Goal: Task Accomplishment & Management: Use online tool/utility

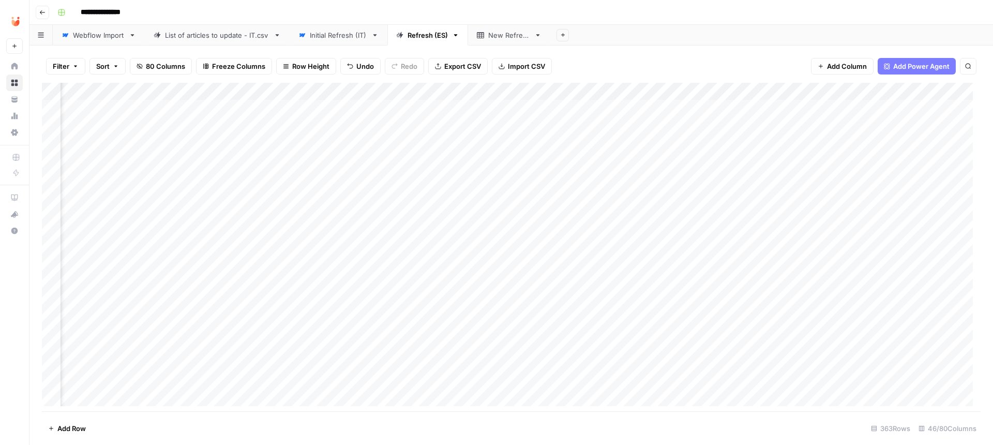
scroll to position [0, 1840]
drag, startPoint x: 283, startPoint y: 109, endPoint x: 300, endPoint y: 212, distance: 104.3
click at [300, 212] on div "Add Column" at bounding box center [511, 248] width 939 height 331
click at [51, 105] on div "Add Column" at bounding box center [511, 248] width 939 height 331
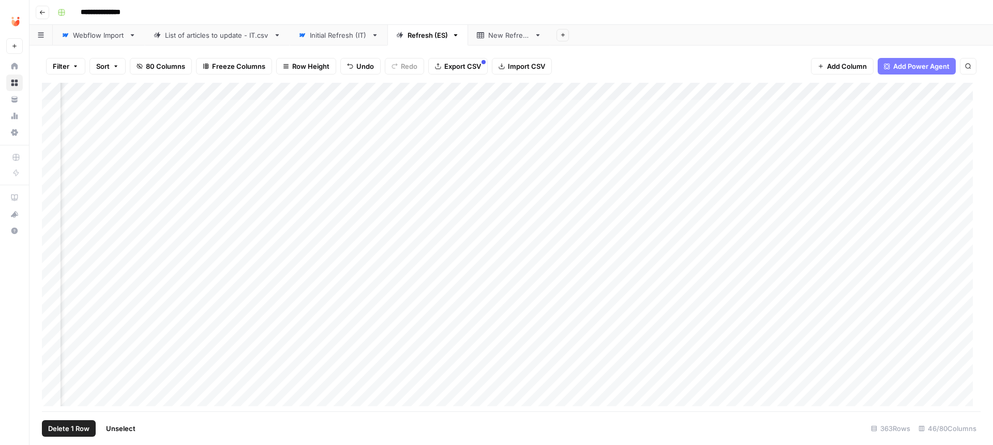
click at [468, 64] on span "Export CSV" at bounding box center [462, 66] width 37 height 10
click at [338, 27] on link "Initial Refresh (IT)" at bounding box center [339, 35] width 98 height 21
click at [425, 42] on link "Refresh (ES)" at bounding box center [427, 35] width 81 height 21
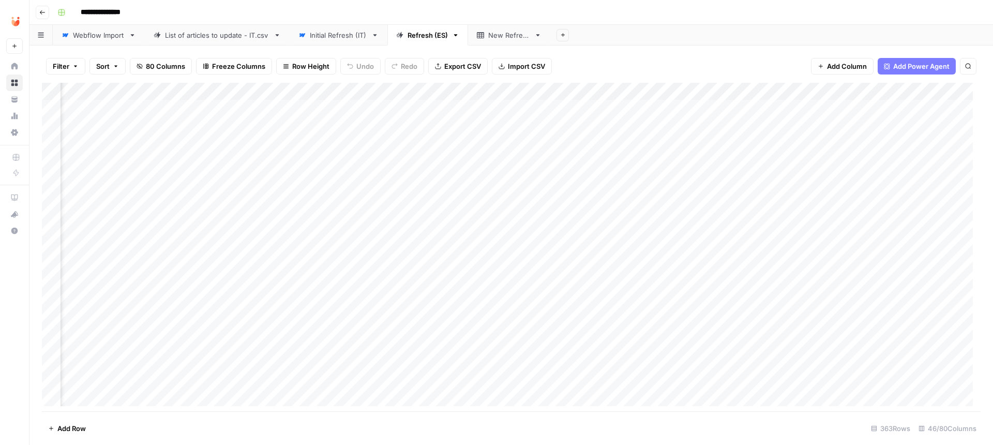
click at [533, 89] on div "Add Column" at bounding box center [511, 248] width 939 height 331
click at [630, 85] on div "Add Column" at bounding box center [511, 248] width 939 height 331
click at [720, 88] on div "Add Column" at bounding box center [511, 248] width 939 height 331
click at [807, 88] on div "Add Column" at bounding box center [511, 248] width 939 height 331
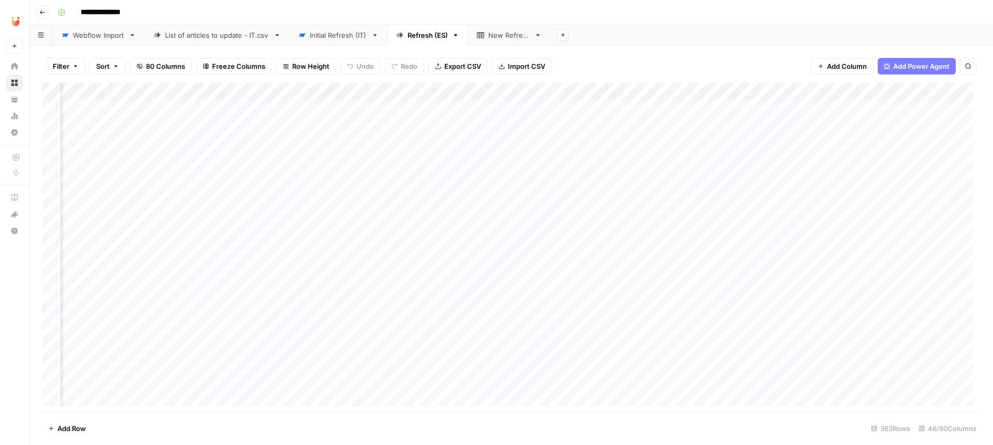
drag, startPoint x: 315, startPoint y: 82, endPoint x: 310, endPoint y: 85, distance: 6.5
click at [310, 85] on div "Add Column" at bounding box center [511, 248] width 939 height 331
click at [586, 91] on div "Add Column" at bounding box center [511, 248] width 939 height 331
click at [771, 302] on div "Add Column" at bounding box center [511, 248] width 939 height 331
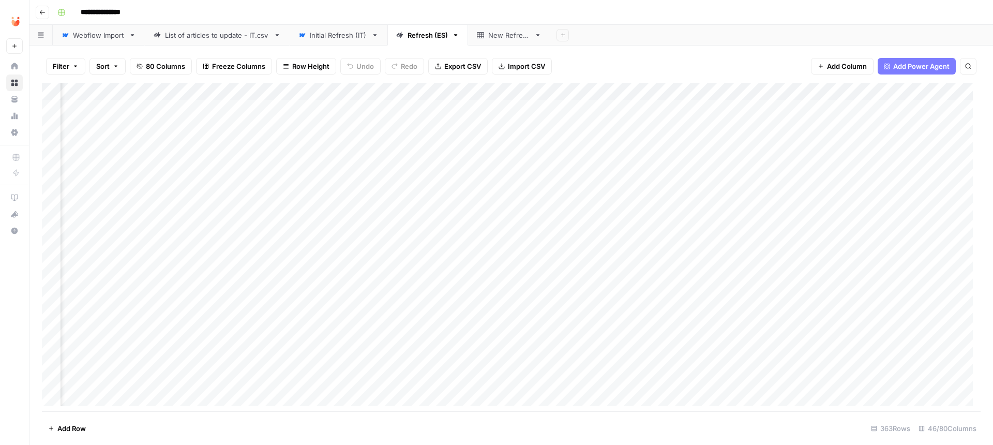
click at [580, 85] on div "Add Column" at bounding box center [511, 248] width 939 height 331
click at [881, 84] on div "Add Column" at bounding box center [511, 248] width 939 height 331
click at [528, 242] on div "Add Column" at bounding box center [511, 248] width 939 height 331
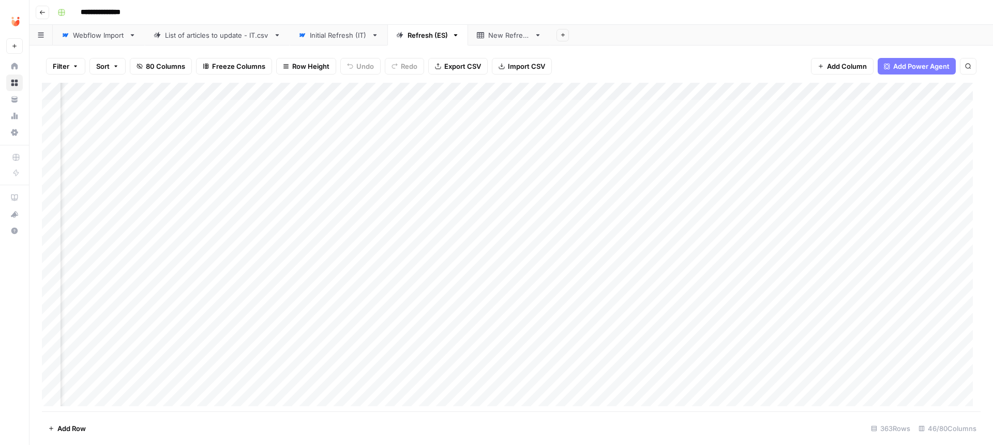
click at [337, 34] on div "Initial Refresh (IT)" at bounding box center [338, 35] width 57 height 10
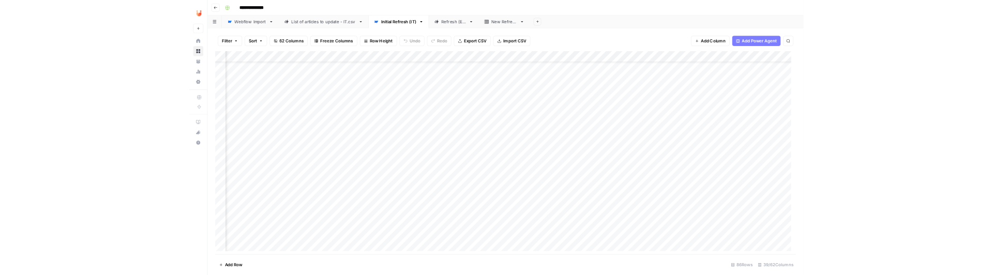
scroll to position [0, 1661]
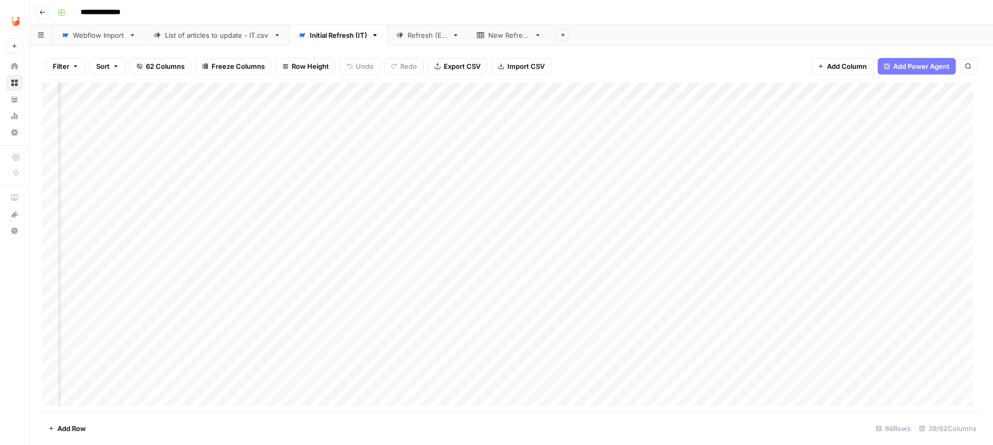
click at [396, 26] on link "Refresh (ES)" at bounding box center [427, 35] width 81 height 21
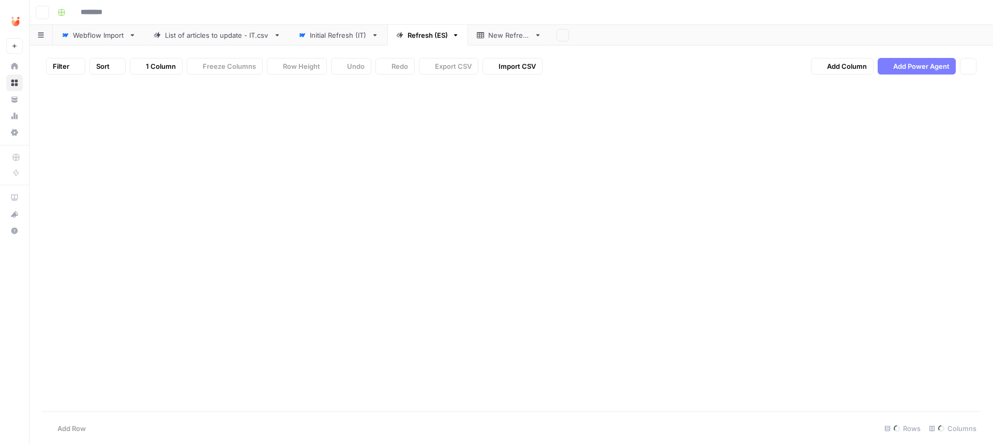
type input "**********"
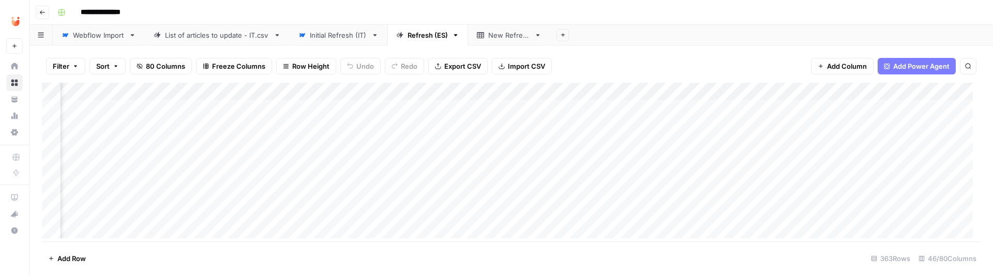
scroll to position [0, 3648]
click at [863, 85] on div "Add Column" at bounding box center [511, 164] width 939 height 163
drag, startPoint x: 859, startPoint y: 113, endPoint x: 800, endPoint y: 116, distance: 59.5
click at [831, 116] on input "article" at bounding box center [883, 112] width 105 height 10
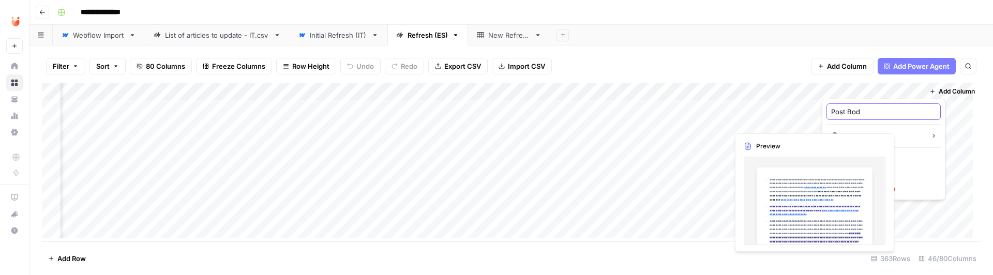
type input "Post Body"
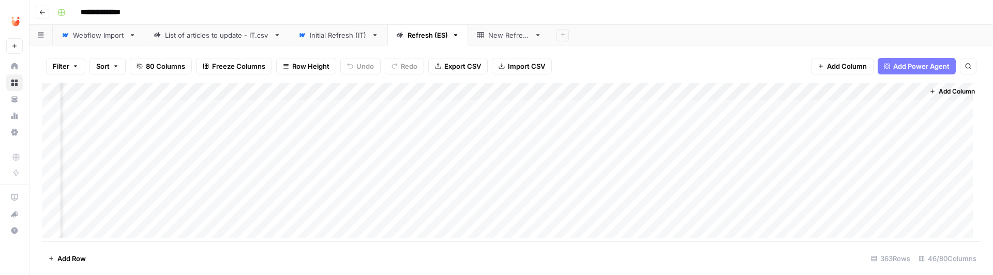
click at [753, 83] on div "Add Column" at bounding box center [511, 164] width 939 height 163
click at [761, 117] on div "bibliography" at bounding box center [790, 111] width 114 height 17
click at [761, 117] on div "Add Column" at bounding box center [511, 164] width 939 height 163
click at [757, 87] on div "Add Column" at bounding box center [511, 164] width 939 height 163
click at [765, 112] on input "bibliography" at bounding box center [790, 112] width 105 height 10
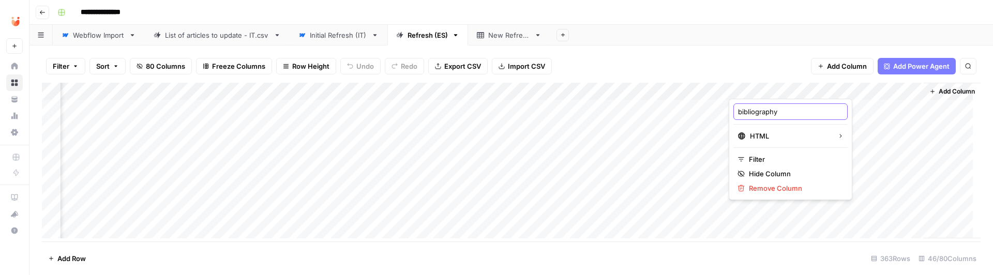
click at [765, 112] on input "bibliography" at bounding box center [790, 112] width 105 height 10
paste input "Bibliografia"
type input "Bibliografia"
click at [685, 113] on div "Add Column" at bounding box center [511, 164] width 939 height 163
click at [674, 86] on div "Add Column" at bounding box center [511, 164] width 939 height 163
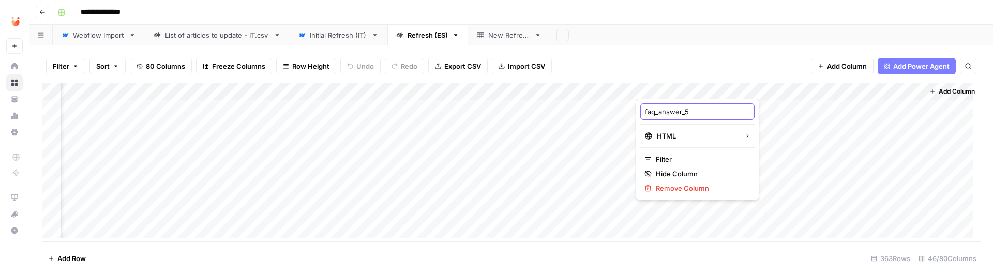
click at [669, 111] on input "faq_answer_5" at bounding box center [697, 112] width 105 height 10
paste input "[FAQ 5] Content"
type input "[FAQ 5] Content"
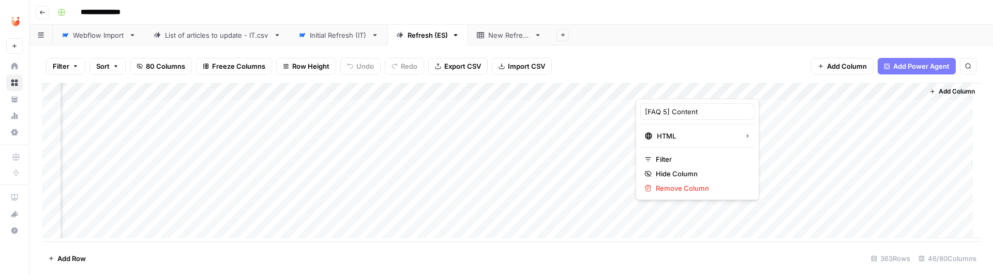
click at [495, 85] on div "Add Column" at bounding box center [511, 164] width 939 height 163
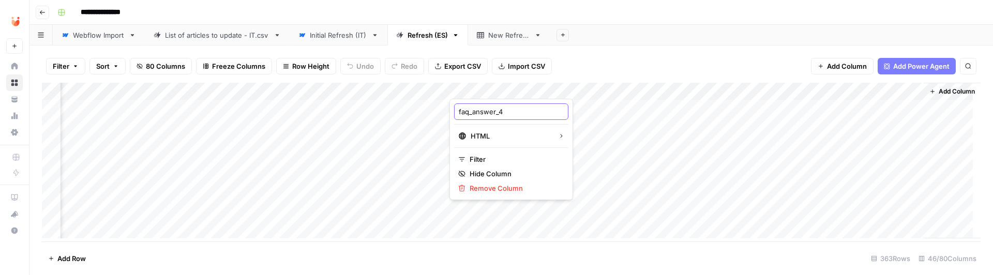
click at [496, 113] on input "faq_answer_4" at bounding box center [511, 112] width 105 height 10
paste input "[FAQ 5] Content"
type input "[FAQ 4] Content"
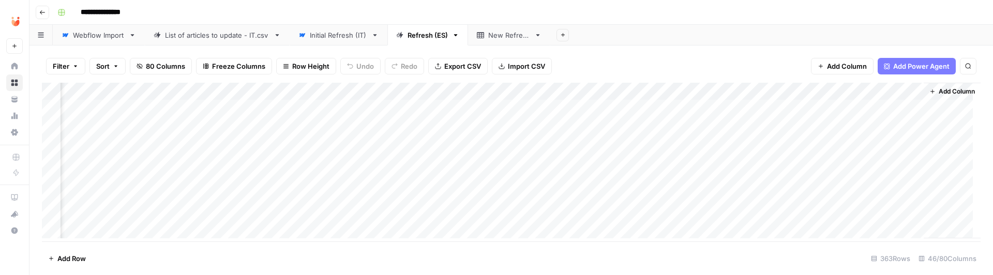
click at [324, 84] on div "Add Column" at bounding box center [511, 164] width 939 height 163
click at [332, 115] on input "faq_answer_3" at bounding box center [325, 112] width 105 height 10
click at [334, 115] on input "faq_answer_3" at bounding box center [325, 112] width 105 height 10
paste input "[FAQ 5] Content"
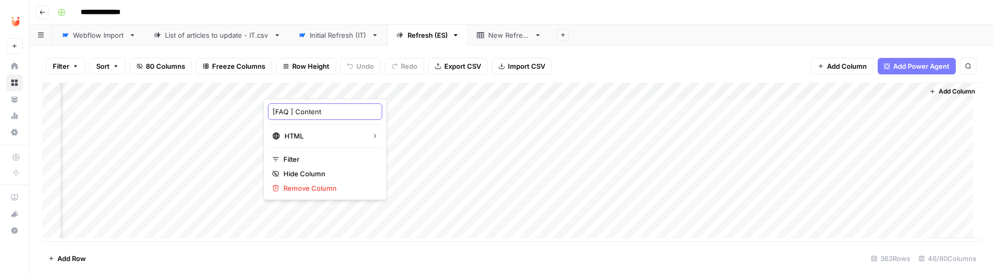
type input "[FAQ 3] Content"
click at [133, 85] on div "Add Column" at bounding box center [511, 164] width 939 height 163
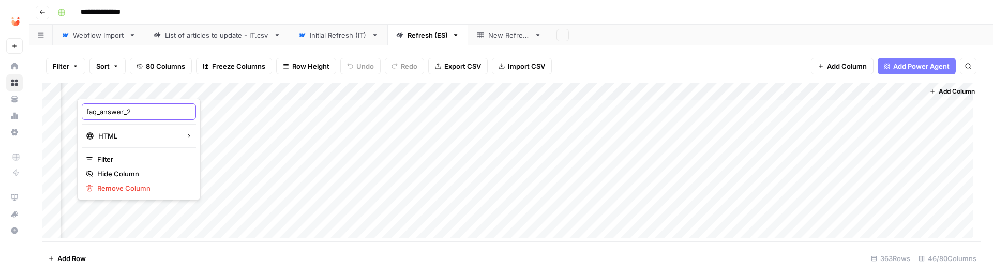
click at [134, 110] on input "faq_answer_2" at bounding box center [138, 112] width 105 height 10
paste input "[FAQ 5] Content"
type input "[FAQ 2] Content"
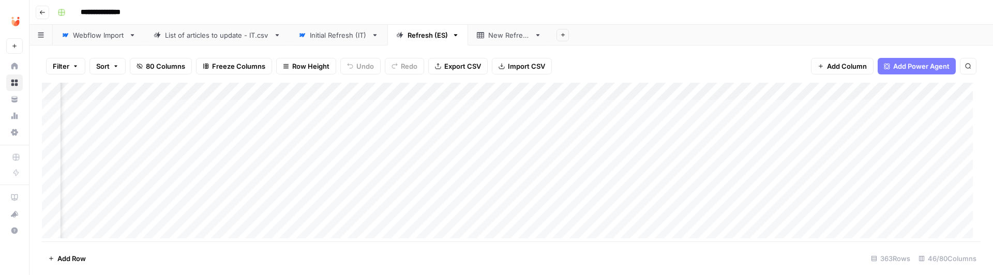
scroll to position [0, 3221]
click at [370, 85] on div "Add Column" at bounding box center [511, 164] width 939 height 163
click at [360, 107] on input "faq_answer_1" at bounding box center [379, 112] width 105 height 10
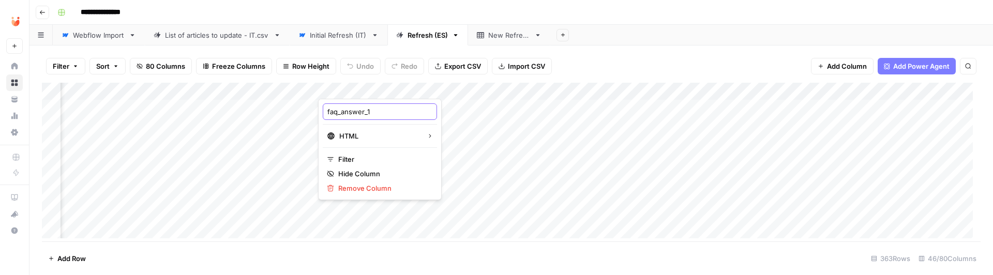
paste input "[FAQ 5] Content"
type input "[FAQ 1] Content"
click at [912, 88] on div "Add Column" at bounding box center [511, 164] width 939 height 163
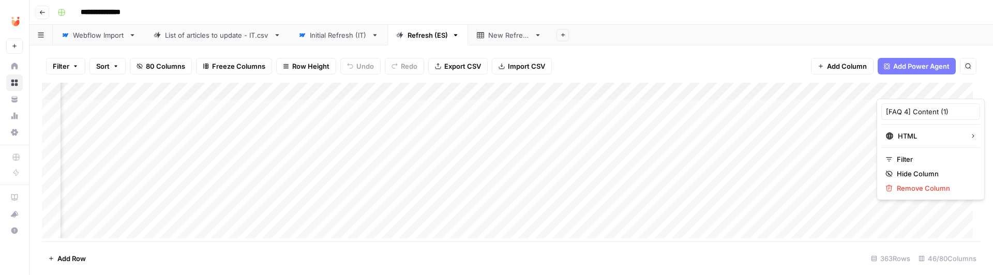
click at [839, 86] on div "Add Column" at bounding box center [511, 164] width 939 height 163
click at [849, 87] on div "Add Column" at bounding box center [511, 164] width 939 height 163
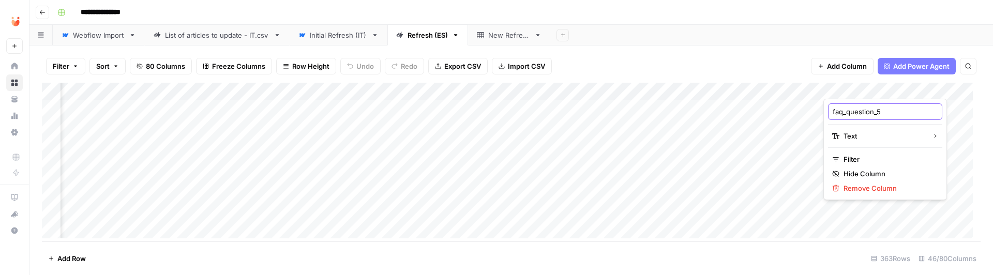
click at [859, 108] on input "faq_question_5" at bounding box center [885, 112] width 105 height 10
paste input "[FAQ 5] Title"
type input "[FAQ 5] Title"
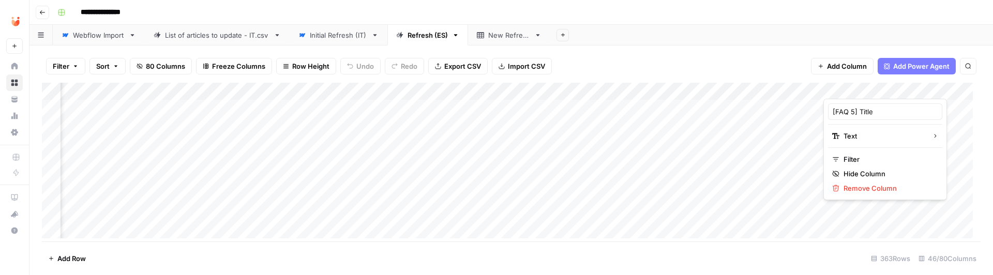
click at [674, 84] on div "Add Column" at bounding box center [511, 164] width 939 height 163
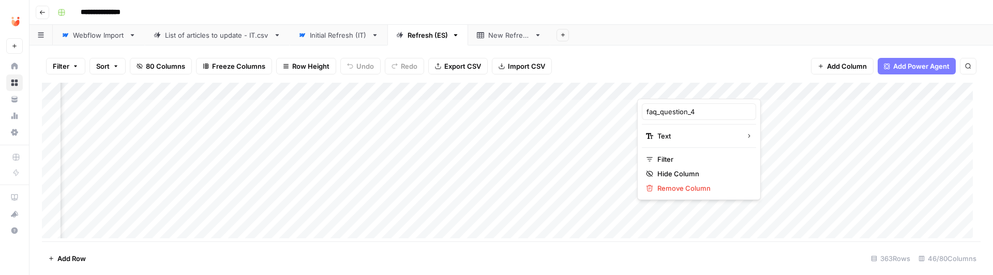
click at [868, 89] on div "Add Column" at bounding box center [511, 164] width 939 height 163
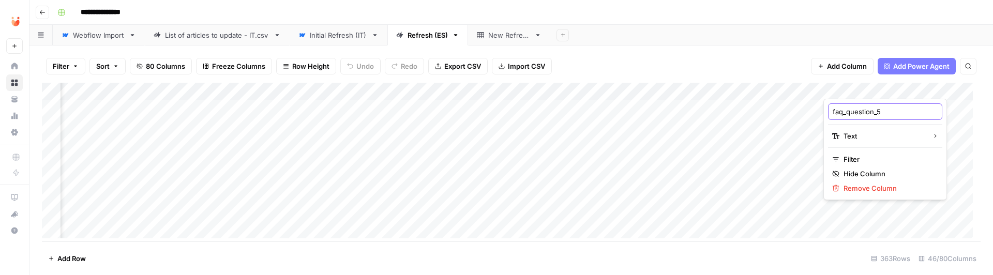
click at [873, 116] on input "faq_question_5" at bounding box center [885, 112] width 105 height 10
paste input "[FAQ 5] Title"
type input "[FAQ 5] Title"
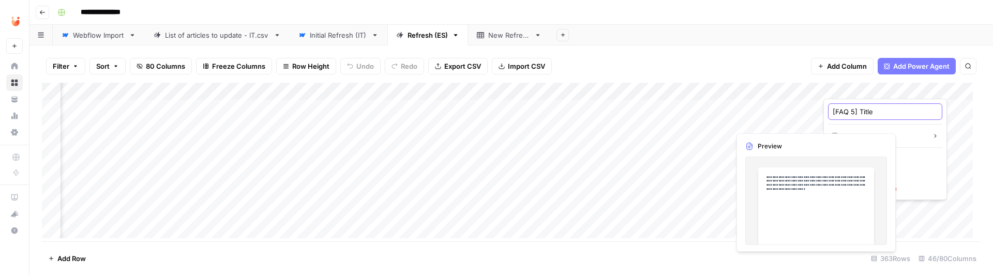
click at [908, 113] on input "[FAQ 5] Title" at bounding box center [885, 112] width 105 height 10
click at [682, 84] on div "Add Column" at bounding box center [511, 164] width 939 height 163
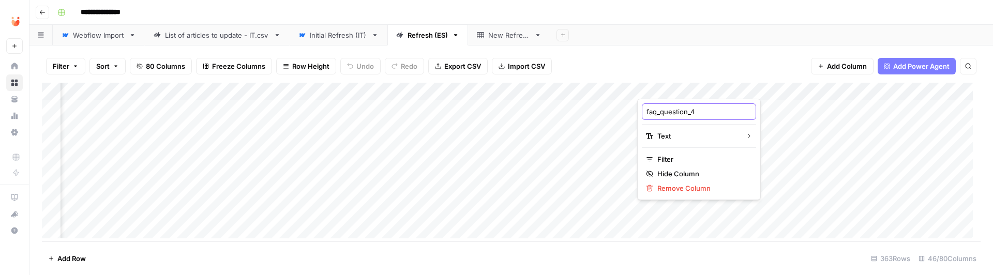
click at [688, 110] on input "faq_question_4" at bounding box center [698, 112] width 105 height 10
paste input "[FAQ 5] Title"
click at [667, 108] on input "[FAQ 5] Title" at bounding box center [698, 112] width 105 height 10
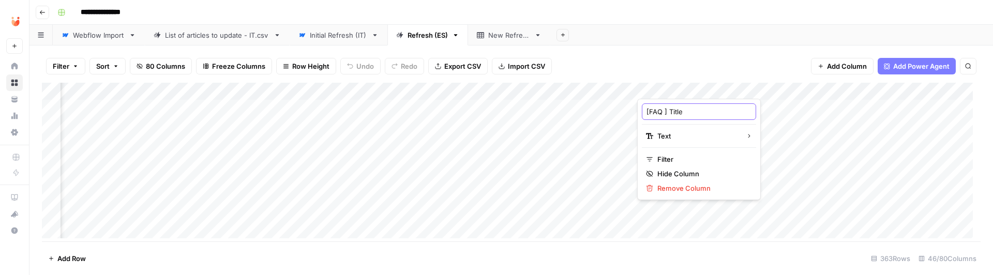
type input "[FAQ 4] Title"
click at [509, 85] on div "Add Column" at bounding box center [511, 164] width 939 height 163
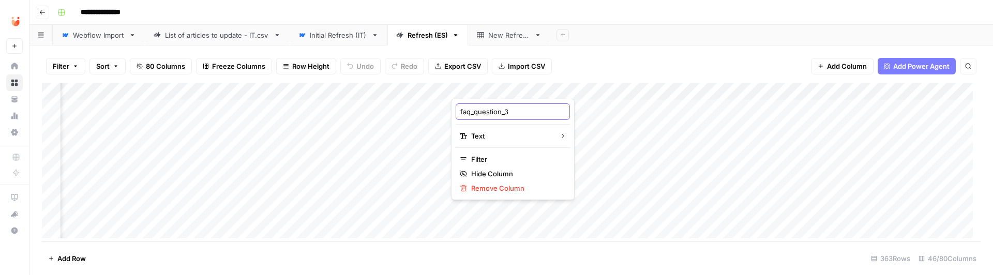
drag, startPoint x: 516, startPoint y: 111, endPoint x: 446, endPoint y: 113, distance: 69.3
click at [460, 113] on input "faq_question_3" at bounding box center [512, 112] width 105 height 10
paste input "[FAQ 5] Title"
type input "[FAQ 3] Title"
click at [527, 110] on input "[FAQ 3] Title" at bounding box center [512, 112] width 105 height 10
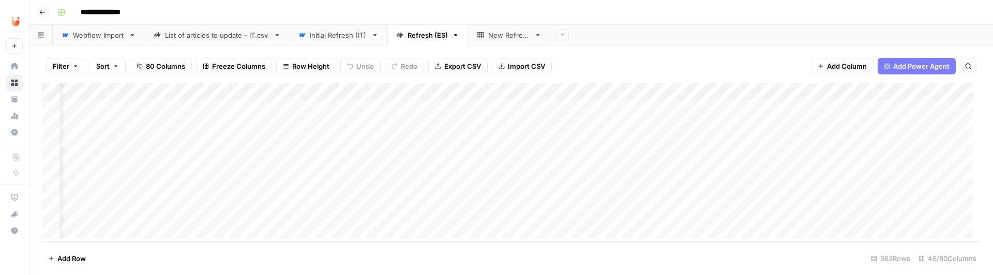
click at [599, 84] on div "Add Column" at bounding box center [511, 164] width 939 height 163
click at [612, 109] on input "faq_answer_3" at bounding box center [605, 112] width 105 height 10
paste input "[FAQ 3] Content"
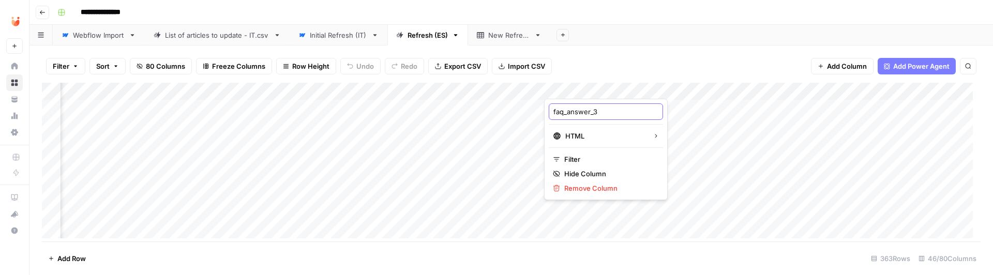
type input "[FAQ 3] Content"
click at [621, 111] on input "[FAQ 3] Content" at bounding box center [605, 112] width 105 height 10
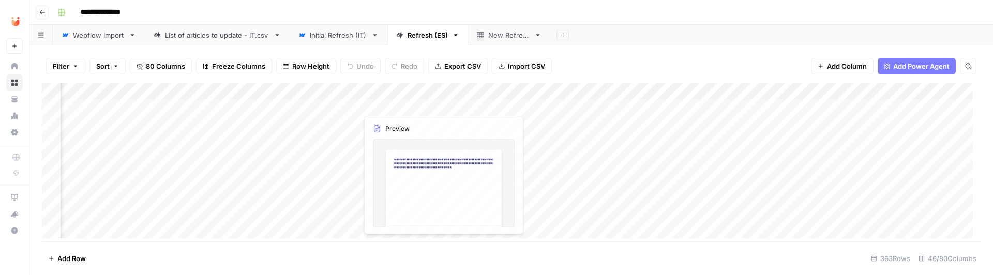
click at [421, 86] on div "Add Column" at bounding box center [511, 164] width 939 height 163
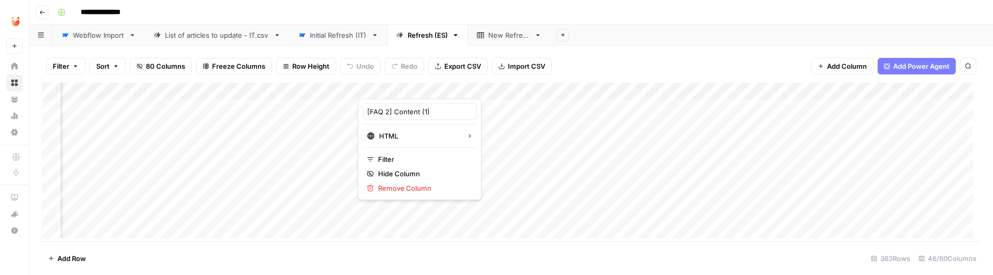
click at [326, 86] on div "Add Column" at bounding box center [511, 164] width 939 height 163
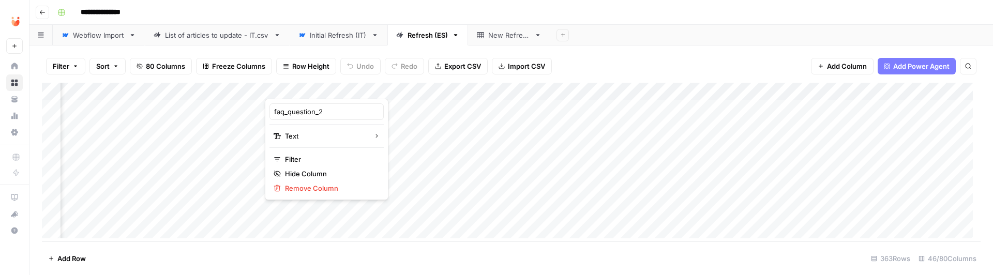
click at [323, 85] on div at bounding box center [312, 88] width 94 height 21
click at [321, 114] on input "faq_question_2" at bounding box center [326, 112] width 105 height 10
paste input "[FAQ 2] Content"
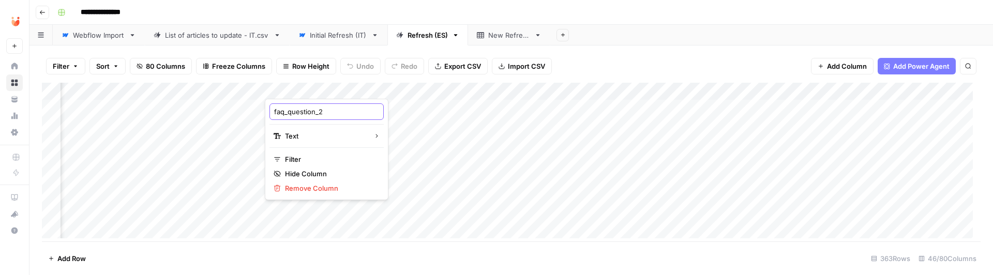
type input "[FAQ 2] Content"
click at [130, 87] on div "Add Column" at bounding box center [511, 164] width 939 height 163
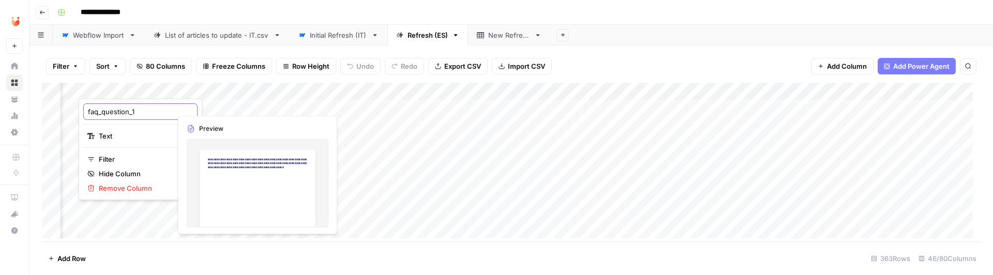
click at [123, 114] on input "faq_question_1" at bounding box center [140, 112] width 105 height 10
paste input "[FAQ 2] Content"
type input "[FAQ 2] Content"
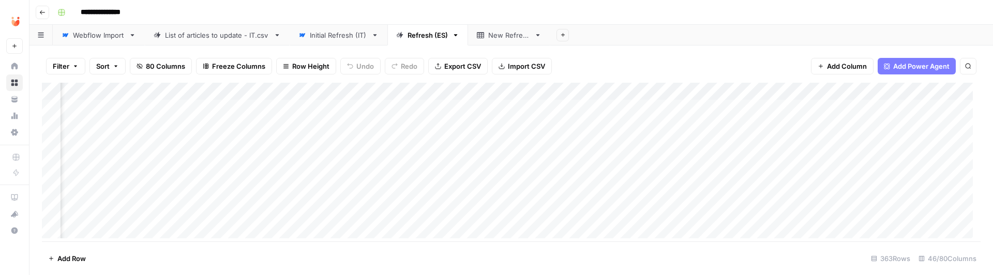
click at [120, 88] on div "Add Column" at bounding box center [511, 164] width 939 height 163
click at [108, 113] on input "[FAQ 2] Content (3)" at bounding box center [140, 112] width 105 height 10
type input "[FAQ 1] Content (3)"
click at [311, 83] on div "Add Column" at bounding box center [511, 164] width 939 height 163
click at [324, 117] on div "[FAQ 2] Content (2)" at bounding box center [326, 111] width 114 height 17
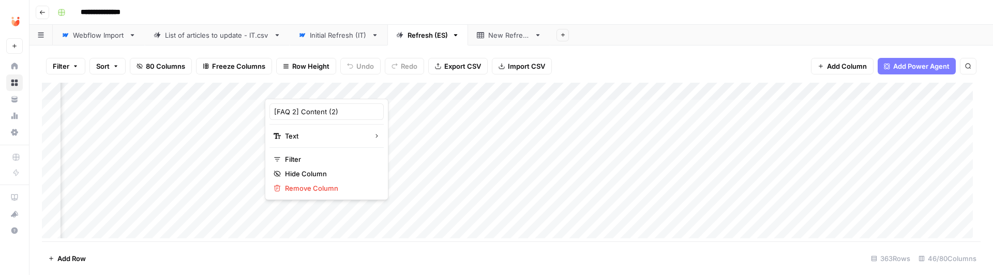
click at [324, 117] on div "Add Column" at bounding box center [511, 164] width 939 height 163
click at [294, 84] on div "Add Column" at bounding box center [511, 164] width 939 height 163
click at [316, 116] on input "[FAQ 2] Content (2)" at bounding box center [326, 112] width 105 height 10
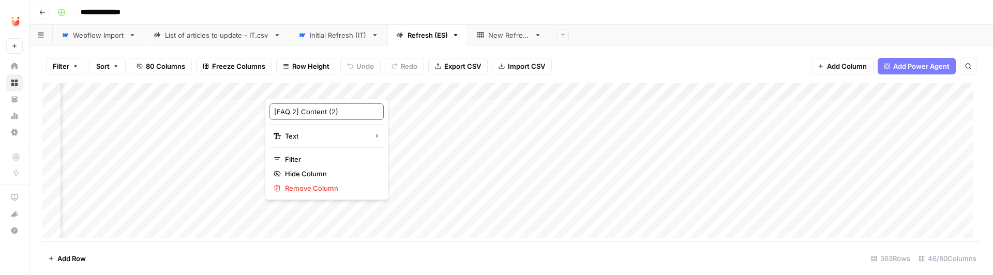
paste input "Title"
type input "[FAQ 2] Title"
click at [119, 86] on div "Add Column" at bounding box center [511, 164] width 939 height 163
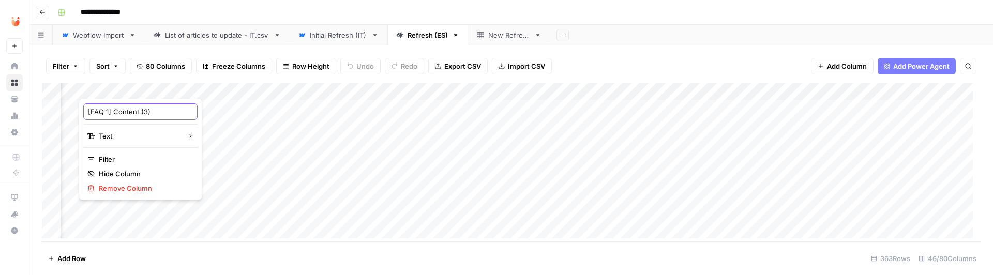
click at [122, 111] on input "[FAQ 1] Content (3)" at bounding box center [140, 112] width 105 height 10
paste input "Title"
type input "[FAQ 1] Title"
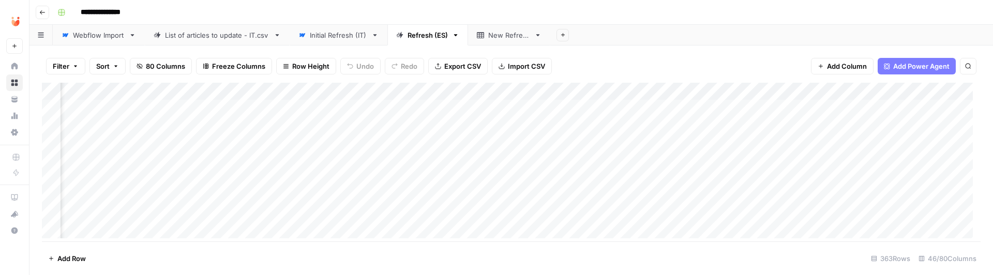
scroll to position [0, 3648]
click at [675, 84] on div "Add Column" at bounding box center [511, 164] width 939 height 163
click at [675, 83] on div at bounding box center [683, 88] width 94 height 21
click at [684, 122] on div "faq_answer_5 HTML Filter Hide Column Remove Column" at bounding box center [698, 149] width 124 height 101
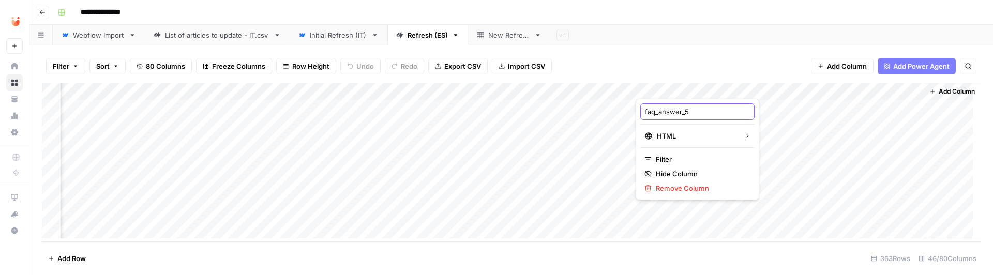
click at [691, 113] on input "faq_answer_5" at bounding box center [697, 112] width 105 height 10
paste input "[FAQ 5] Content"
type input "[FAQ 5] Content"
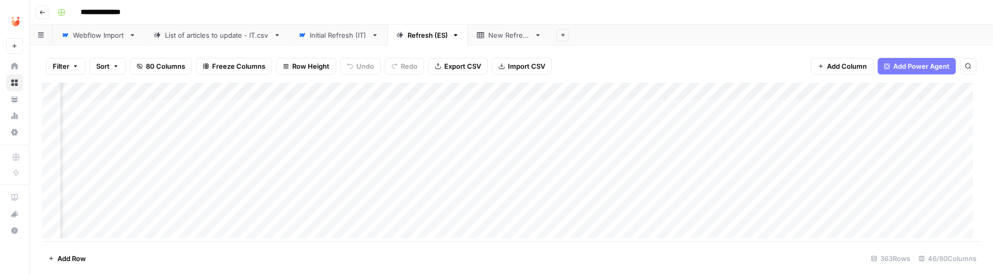
scroll to position [0, 2931]
click at [458, 89] on div "Add Column" at bounding box center [511, 164] width 939 height 163
click at [475, 105] on div "refreshed toc" at bounding box center [484, 111] width 114 height 17
click at [475, 105] on div "Add Column" at bounding box center [511, 164] width 939 height 163
click at [467, 89] on div "Add Column" at bounding box center [511, 164] width 939 height 163
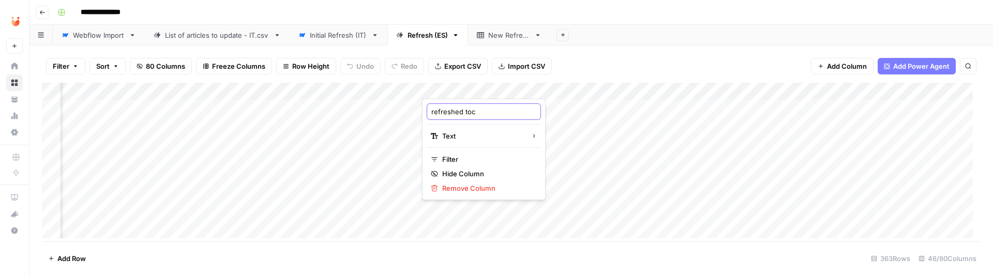
click at [447, 108] on input "refreshed toc" at bounding box center [483, 112] width 105 height 10
type input "TOC based on"
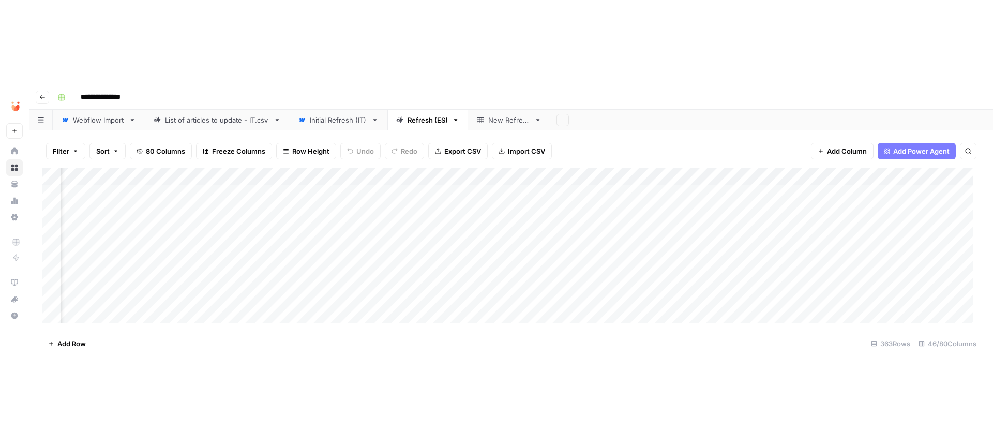
scroll to position [0, 2462]
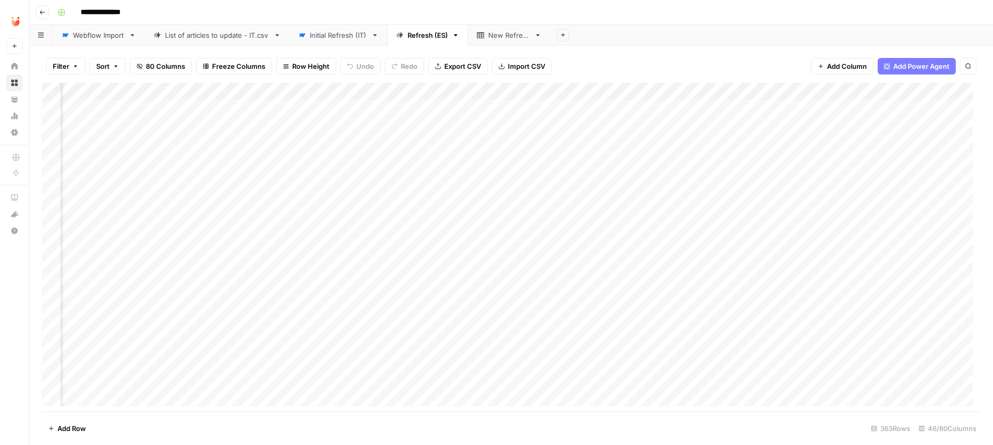
click at [283, 90] on div "Add Column" at bounding box center [511, 248] width 939 height 331
drag, startPoint x: 283, startPoint y: 112, endPoint x: 334, endPoint y: 112, distance: 50.2
click at [334, 112] on input "Refreshed Title Tag" at bounding box center [300, 114] width 105 height 10
paste input "[SEO] Title t"
type input "Refreshed [SEO] Title tag"
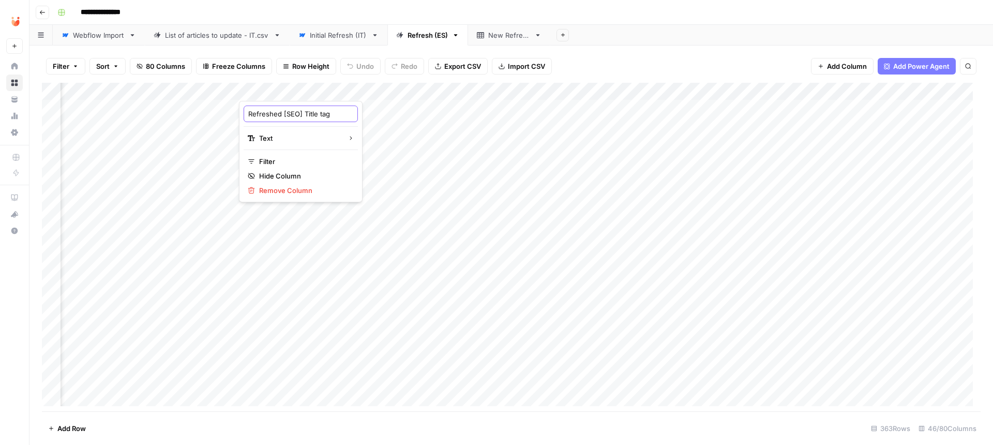
click at [282, 116] on input "Refreshed [SEO] Title tag" at bounding box center [300, 114] width 105 height 10
click at [207, 91] on div "Add Column" at bounding box center [511, 248] width 939 height 331
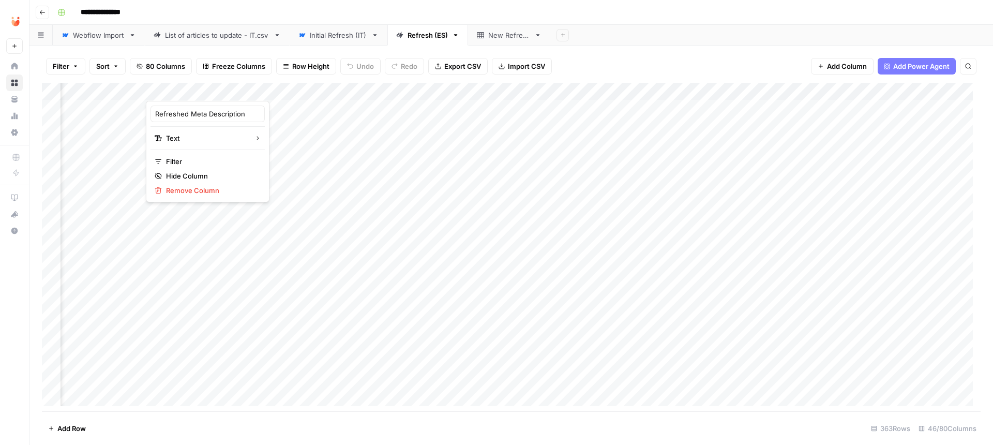
click at [283, 88] on div "Add Column" at bounding box center [511, 248] width 939 height 331
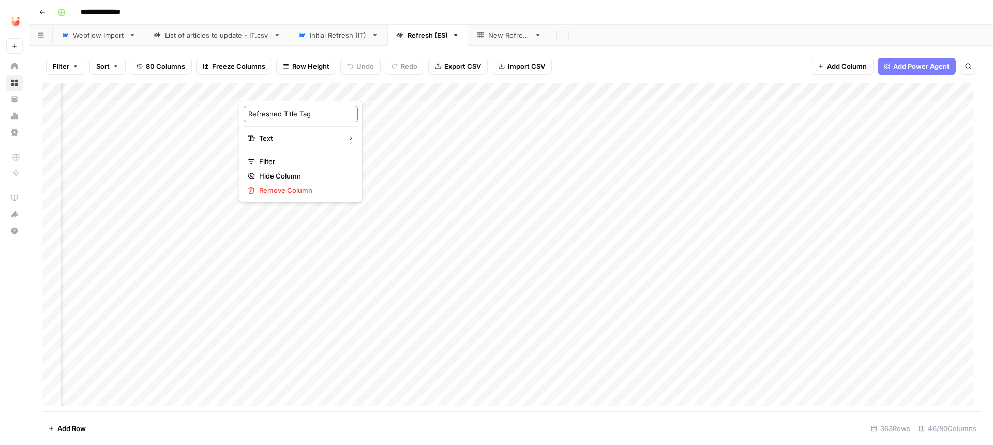
drag, startPoint x: 283, startPoint y: 114, endPoint x: 473, endPoint y: 132, distance: 190.1
click at [353, 119] on input "Refreshed Title Tag" at bounding box center [300, 114] width 105 height 10
paste input "[SEO] Title t"
type input "Refreshed [SEO] Title tag"
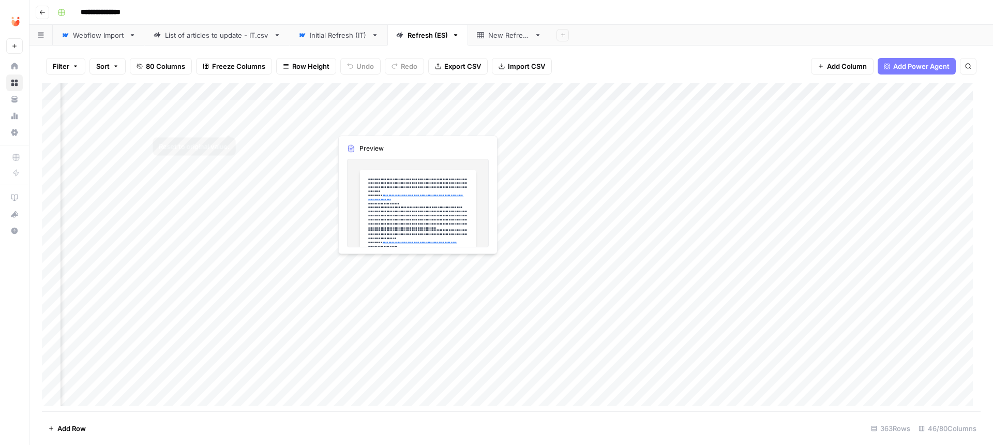
click at [192, 114] on div "Add Column" at bounding box center [511, 248] width 939 height 331
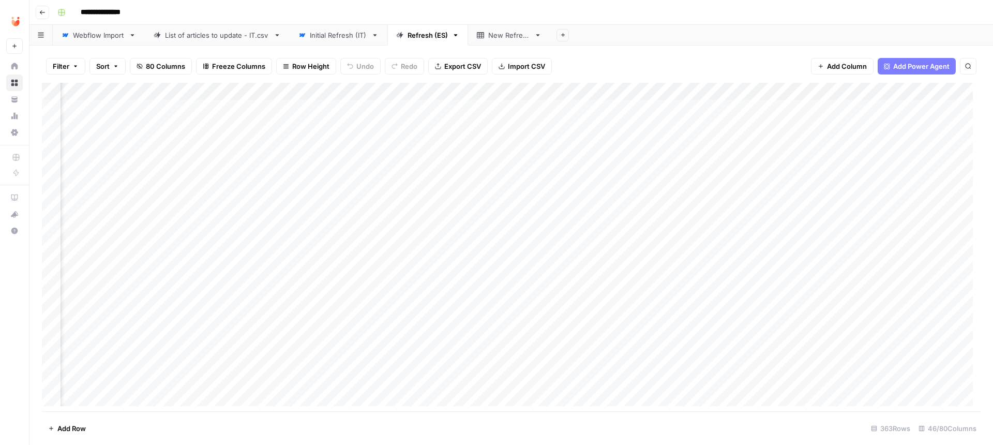
click at [167, 94] on div "Add Column" at bounding box center [511, 248] width 939 height 331
click at [198, 110] on input "Refreshed Meta Description" at bounding box center [207, 114] width 105 height 10
drag, startPoint x: 191, startPoint y: 111, endPoint x: 320, endPoint y: 127, distance: 130.3
click at [260, 119] on input "Refreshed Meta Description" at bounding box center [207, 114] width 105 height 10
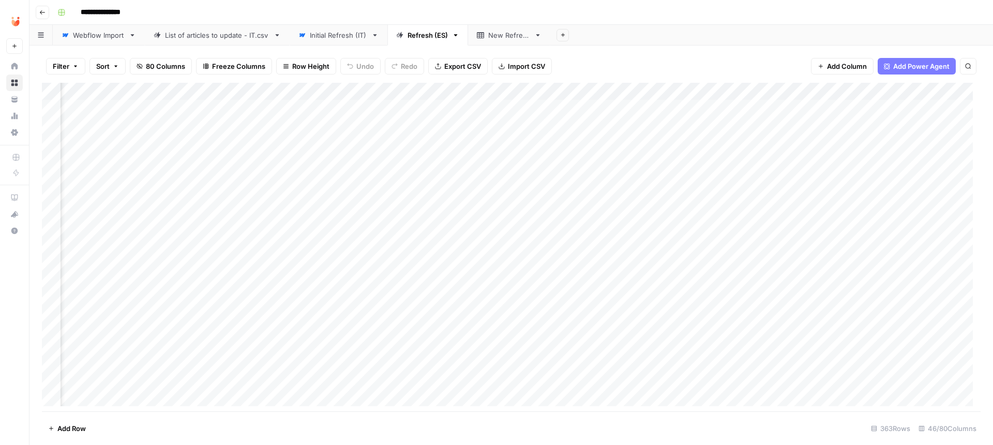
click at [267, 89] on div "Add Column" at bounding box center [511, 248] width 939 height 331
click at [263, 86] on div at bounding box center [286, 90] width 94 height 21
click at [269, 119] on div "Refreshed [SEO] Title tag" at bounding box center [301, 113] width 114 height 17
click at [269, 84] on div "Add Column" at bounding box center [511, 248] width 939 height 331
click at [281, 116] on input "Refreshed [SEO] Title tag" at bounding box center [300, 114] width 105 height 10
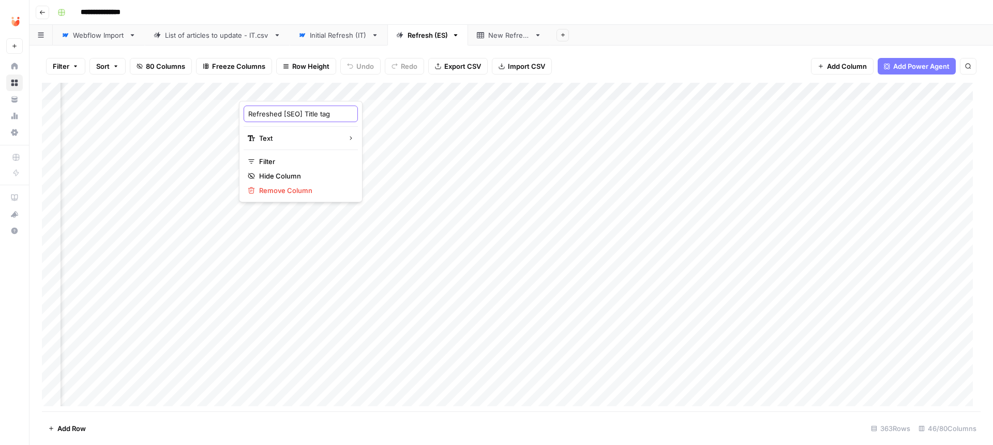
drag, startPoint x: 282, startPoint y: 115, endPoint x: 238, endPoint y: 103, distance: 46.0
click at [248, 109] on input "Refreshed [SEO] Title tag" at bounding box center [300, 114] width 105 height 10
click at [372, 90] on div "Add Column" at bounding box center [511, 248] width 939 height 331
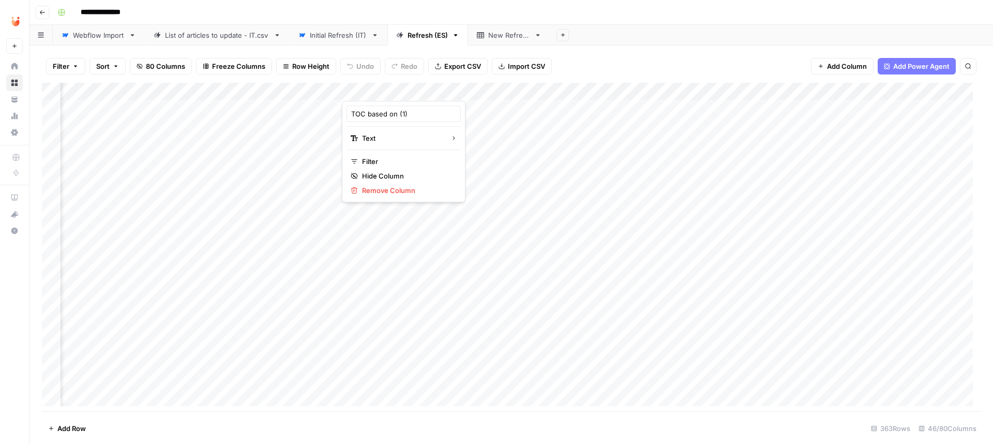
click at [366, 88] on div at bounding box center [389, 90] width 94 height 21
click at [359, 87] on div at bounding box center [389, 90] width 94 height 21
click at [377, 92] on div at bounding box center [389, 90] width 94 height 21
click at [370, 90] on div at bounding box center [389, 90] width 94 height 21
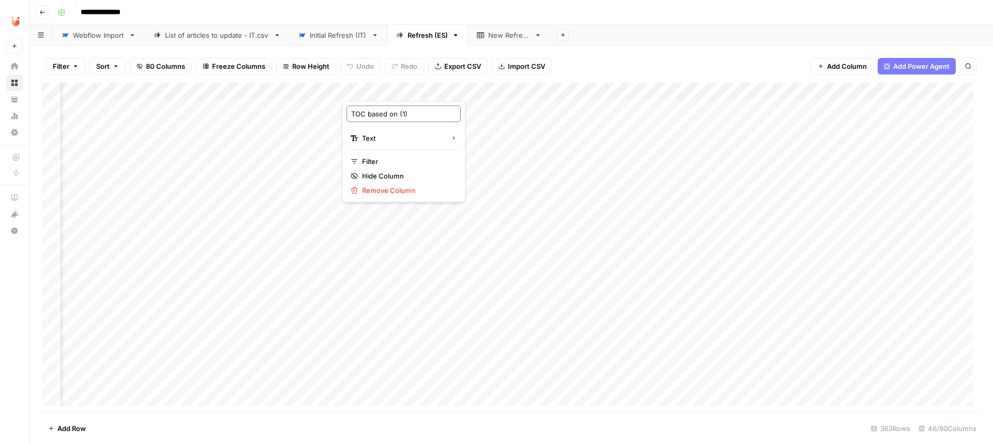
click at [352, 112] on input "TOC based on (1)" at bounding box center [403, 114] width 105 height 10
paste input "Refreshed"
type input "Refreshed TOC based on"
click at [478, 88] on div "Add Column" at bounding box center [511, 248] width 939 height 331
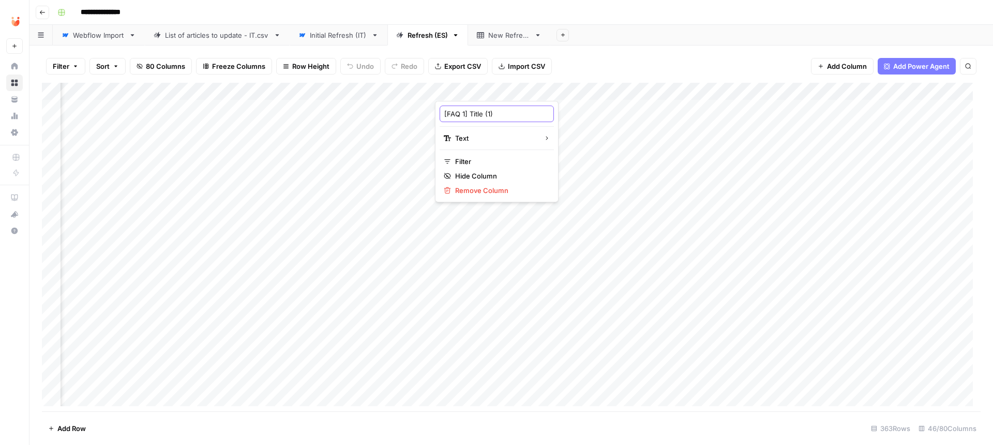
click at [444, 110] on input "[FAQ 1] Title (1)" at bounding box center [496, 114] width 105 height 10
paste input "Refreshed"
type input "Refreshed [FAQ 1] Title"
click at [500, 83] on div "Add Column" at bounding box center [511, 248] width 939 height 331
click at [562, 83] on div "Add Column" at bounding box center [511, 248] width 939 height 331
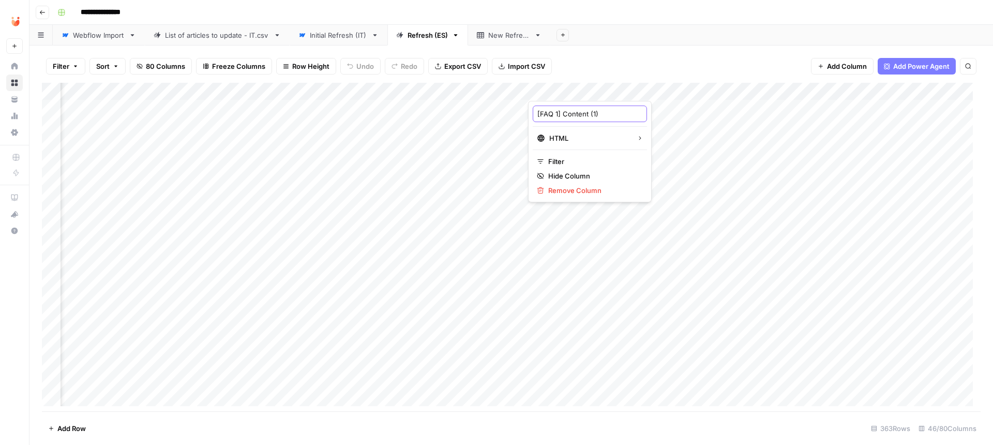
click at [599, 116] on input "[FAQ 1] Content (1)" at bounding box center [589, 114] width 105 height 10
type input "[FAQ 1] Content"
click at [569, 89] on div "Add Column" at bounding box center [511, 248] width 939 height 331
click at [537, 115] on input "[FAQ 1] Content (1)" at bounding box center [589, 114] width 105 height 10
paste input "Refreshed"
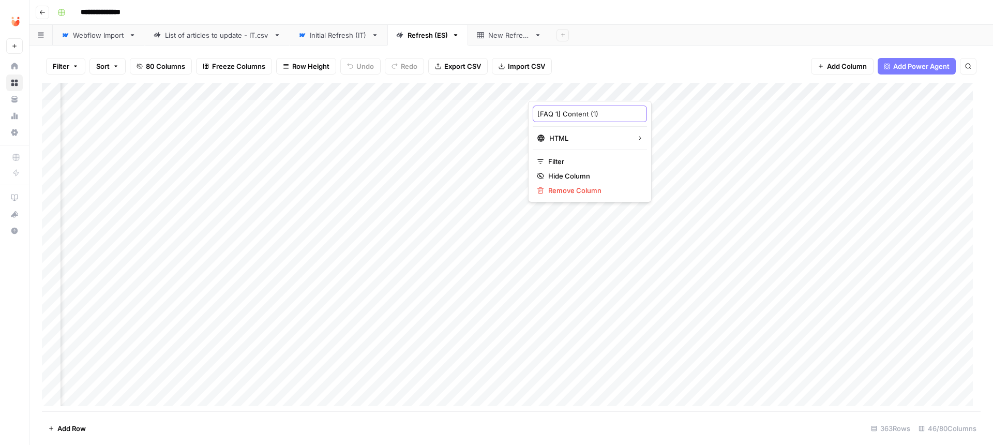
type input "Refreshed [FAQ 1] Content (1)"
click at [591, 88] on div "Add Column" at bounding box center [511, 248] width 939 height 331
drag, startPoint x: 622, startPoint y: 117, endPoint x: 676, endPoint y: 119, distance: 54.8
click at [642, 119] on input "Refreshed [FAQ 1] Content (1)" at bounding box center [589, 114] width 105 height 10
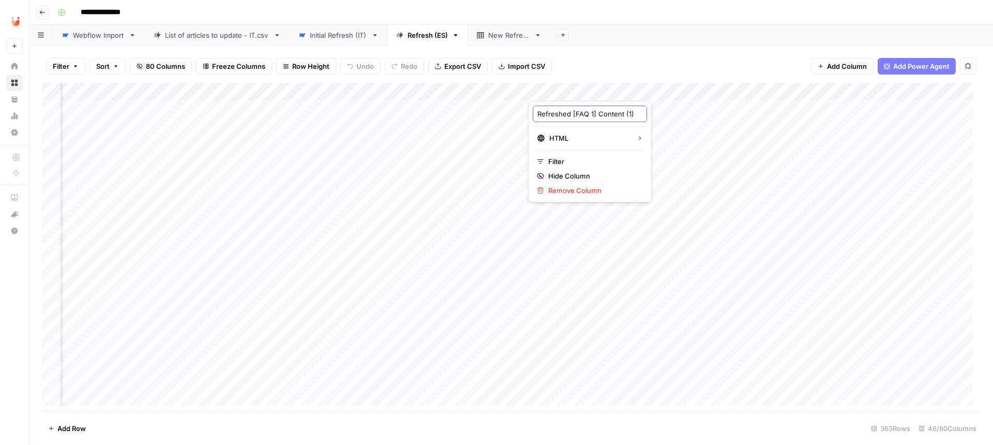
type input "Refreshed [FAQ 1] Content"
click at [581, 84] on div "Add Column" at bounding box center [511, 248] width 939 height 331
drag, startPoint x: 581, startPoint y: 112, endPoint x: 645, endPoint y: 113, distance: 64.1
click at [642, 113] on input "Refreshed [FAQ 1] Content" at bounding box center [589, 114] width 105 height 10
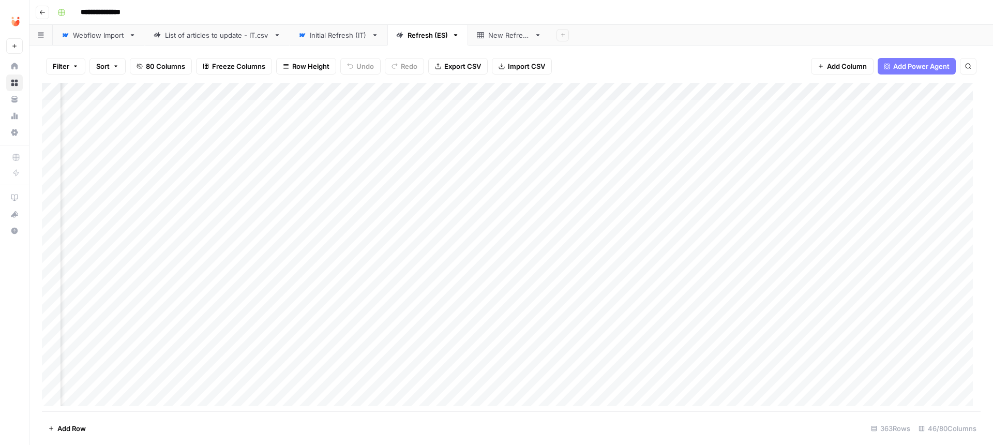
click at [663, 91] on div "Add Column" at bounding box center [511, 248] width 939 height 331
click at [637, 113] on input "[FAQ 2] Title (1)" at bounding box center [682, 114] width 105 height 10
paste input "Refreshed"
type input "Refreshed [FAQ 2] Title"
click at [750, 93] on div "Add Column" at bounding box center [511, 248] width 939 height 331
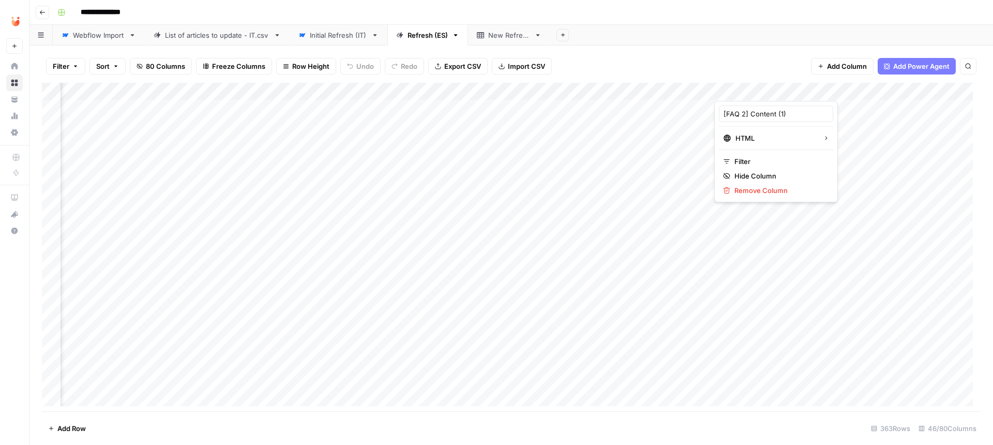
click at [721, 111] on div "[FAQ 2] Content (1)" at bounding box center [776, 113] width 114 height 17
click at [732, 90] on div "Add Column" at bounding box center [511, 248] width 939 height 331
click at [736, 115] on input "[FAQ 2] Content (1)" at bounding box center [775, 114] width 105 height 10
paste input "Refreshed"
type input "Refreshed [FAQ 2] Content"
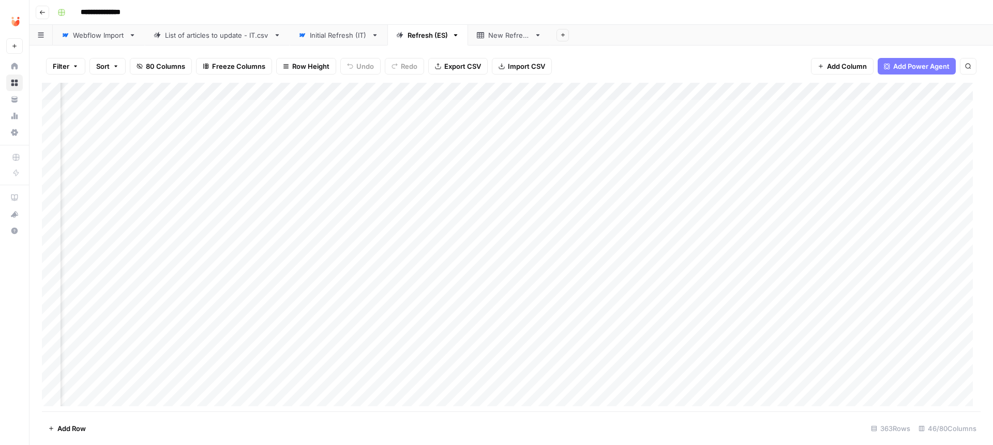
click at [822, 86] on div "Add Column" at bounding box center [511, 248] width 939 height 331
click at [878, 112] on input "[FAQ 3] Title (1)" at bounding box center [868, 114] width 105 height 10
paste input "Refreshed"
type input "Refreshed [FAQ 3] Title"
click at [926, 88] on div "Add Column" at bounding box center [511, 248] width 939 height 331
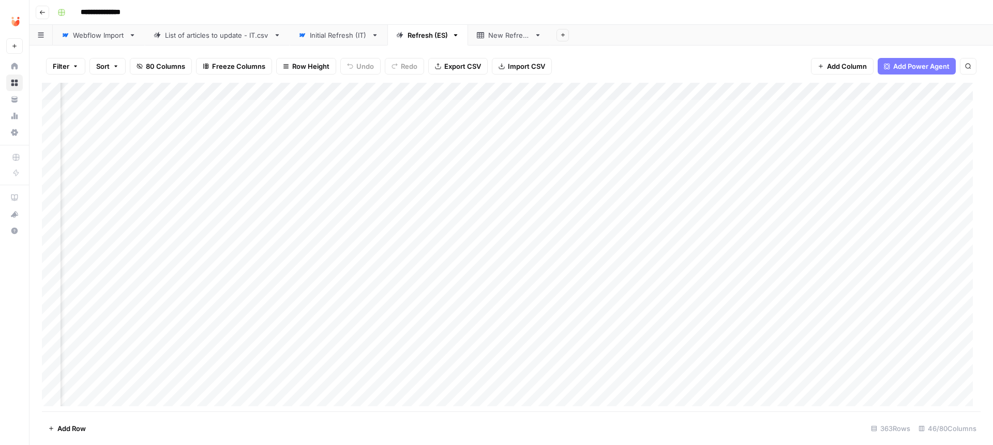
click at [926, 88] on div "Add Column" at bounding box center [511, 248] width 939 height 331
click at [320, 88] on div "Add Column" at bounding box center [511, 248] width 939 height 331
click at [275, 114] on input "[FAQ 3] Content (1)" at bounding box center [325, 114] width 105 height 10
paste input "Refreshed"
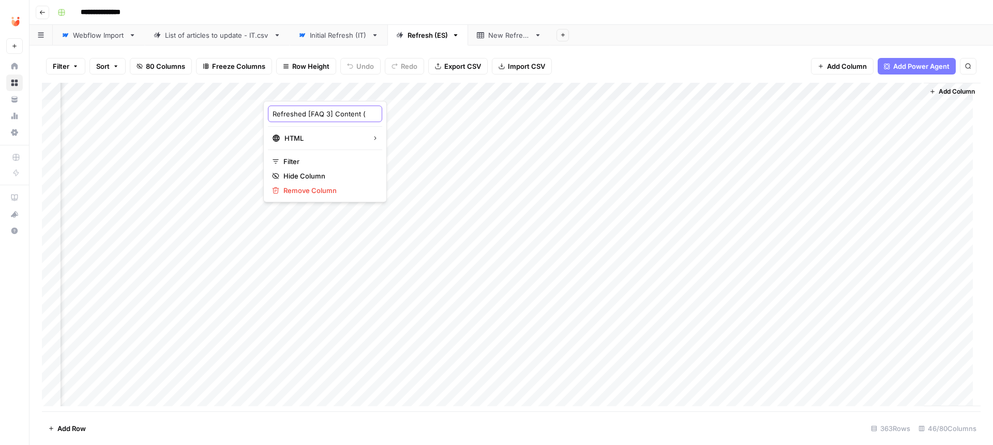
scroll to position [0, 0]
type input "Refreshed [FAQ 3] Content"
click at [403, 87] on div "Add Column" at bounding box center [511, 248] width 939 height 331
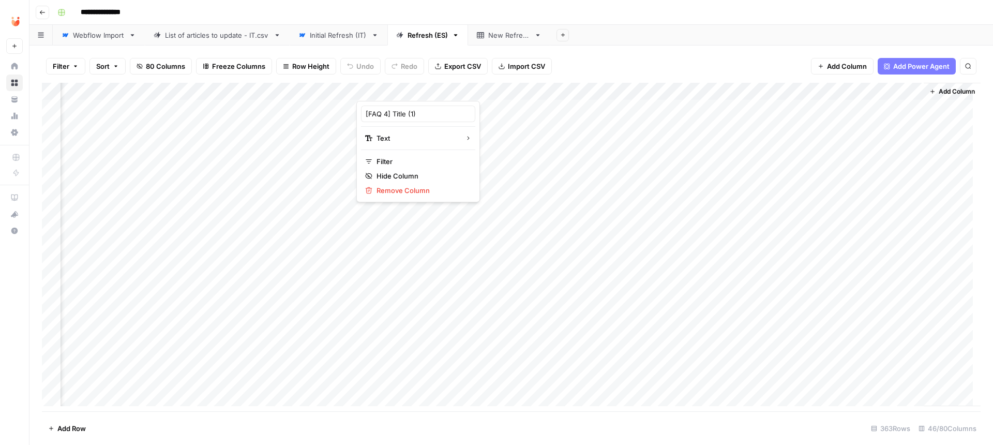
click at [362, 114] on div "[FAQ 4] Title (1)" at bounding box center [418, 113] width 114 height 17
click at [369, 93] on div "Add Column" at bounding box center [511, 248] width 939 height 331
click at [427, 111] on input "[FAQ 4] Title (1)" at bounding box center [418, 114] width 105 height 10
paste input "Refreshed"
type input "Refreshed [FAQ 4] Title"
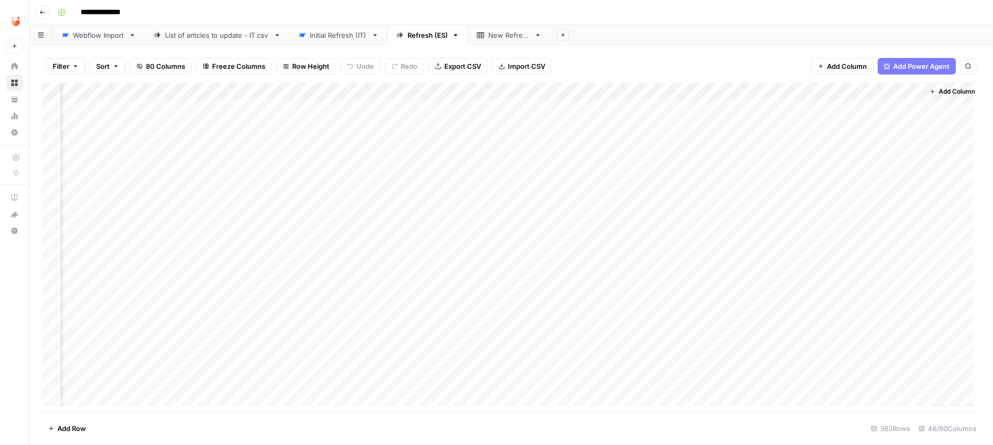
click at [468, 89] on div "Add Column" at bounding box center [511, 248] width 939 height 331
click at [538, 108] on div "[FAQ 4] Content (1)" at bounding box center [511, 113] width 114 height 17
paste input "Refreshed"
type input "Refreshed [FAQ 4] Content"
click at [591, 87] on div "Add Column" at bounding box center [511, 248] width 939 height 331
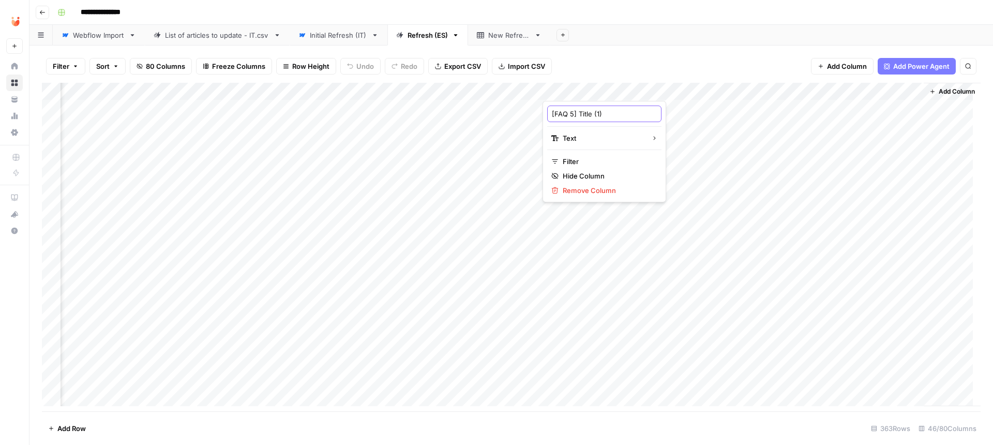
click at [603, 115] on input "[FAQ 5] Title (1)" at bounding box center [604, 114] width 105 height 10
paste input "Refreshed"
type input "Refreshed [FAQ 5] Title"
click at [672, 91] on div "Add Column" at bounding box center [511, 248] width 939 height 331
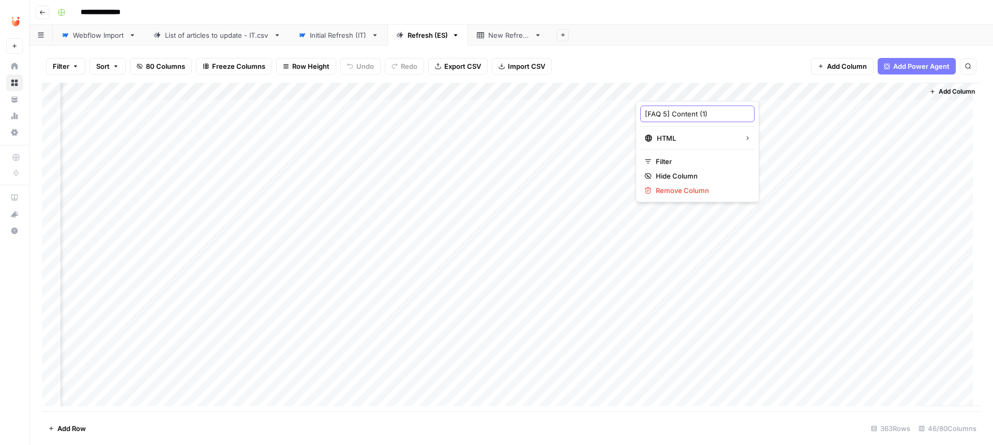
click at [722, 116] on input "[FAQ 5] Content (1)" at bounding box center [697, 114] width 105 height 10
paste input "Refreshed"
type input "Refreshed [FAQ 5] Content"
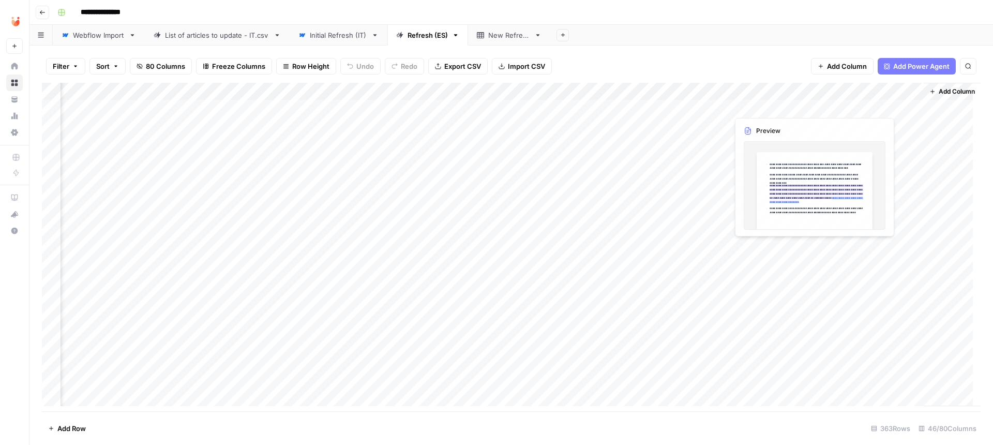
click at [768, 88] on div "Add Column" at bounding box center [511, 248] width 939 height 331
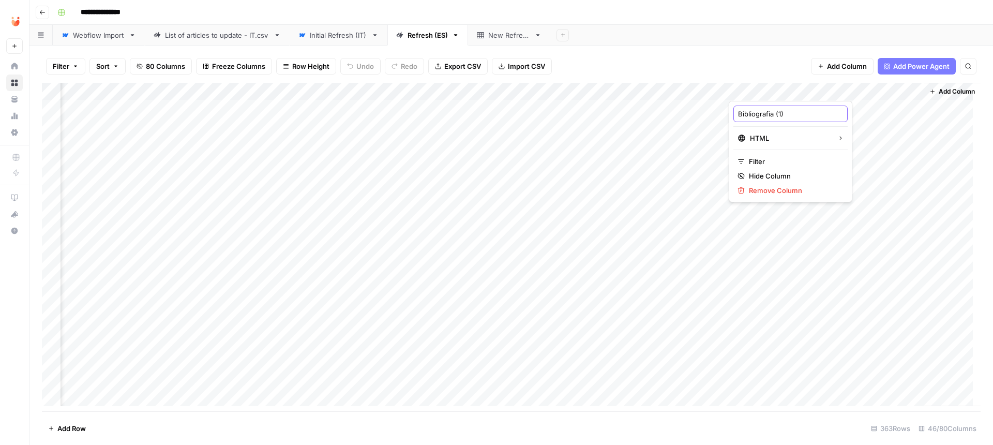
click at [793, 112] on input "Bibliografia (1)" at bounding box center [790, 114] width 105 height 10
paste input "Refreshed"
type input "Refreshed Bibliografia"
click at [848, 92] on div "Add Column" at bounding box center [511, 248] width 939 height 331
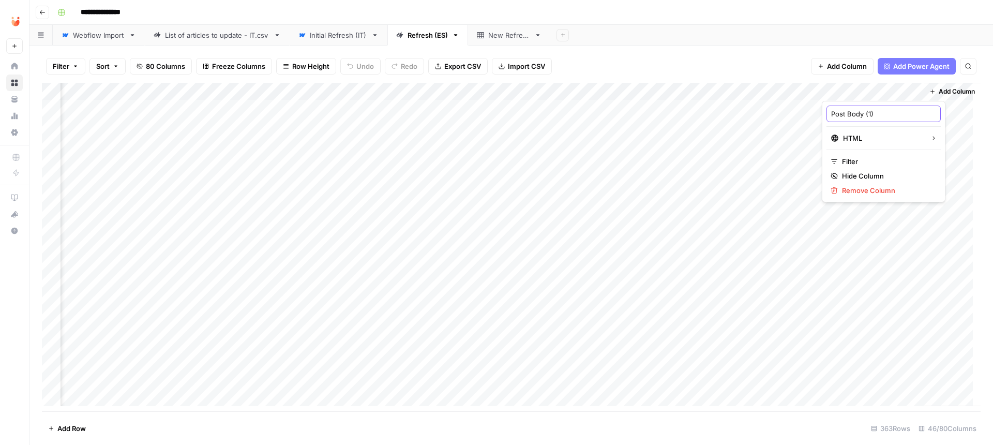
click at [873, 111] on input "Post Body (1)" at bounding box center [883, 114] width 105 height 10
paste input "Refreshed"
type input "Refreshed Post Body"
click at [629, 216] on div "Add Column" at bounding box center [511, 248] width 939 height 331
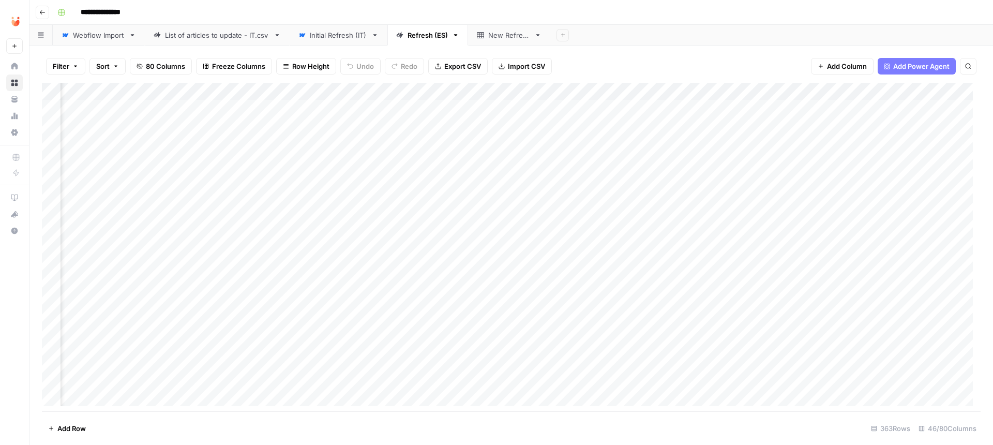
click at [629, 216] on div "Add Column" at bounding box center [511, 248] width 939 height 331
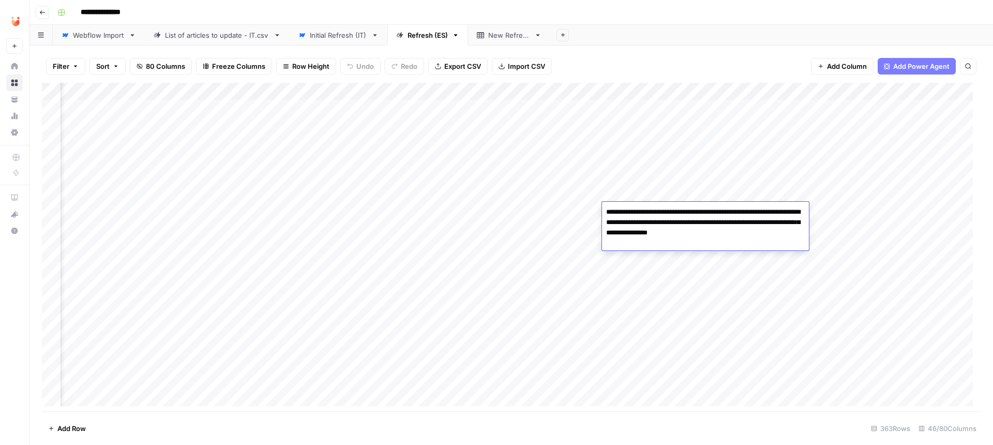
click at [624, 289] on div "Add Column" at bounding box center [511, 248] width 939 height 331
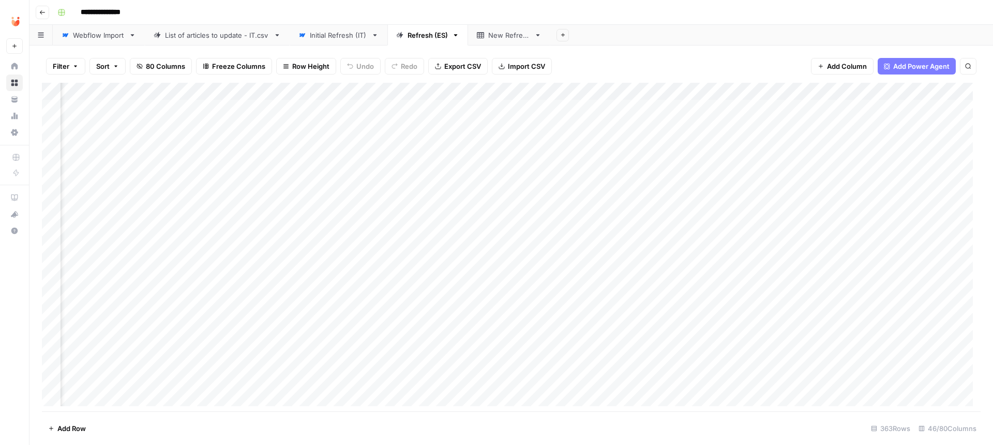
scroll to position [0, 2472]
